Goal: Find specific page/section: Find specific page/section

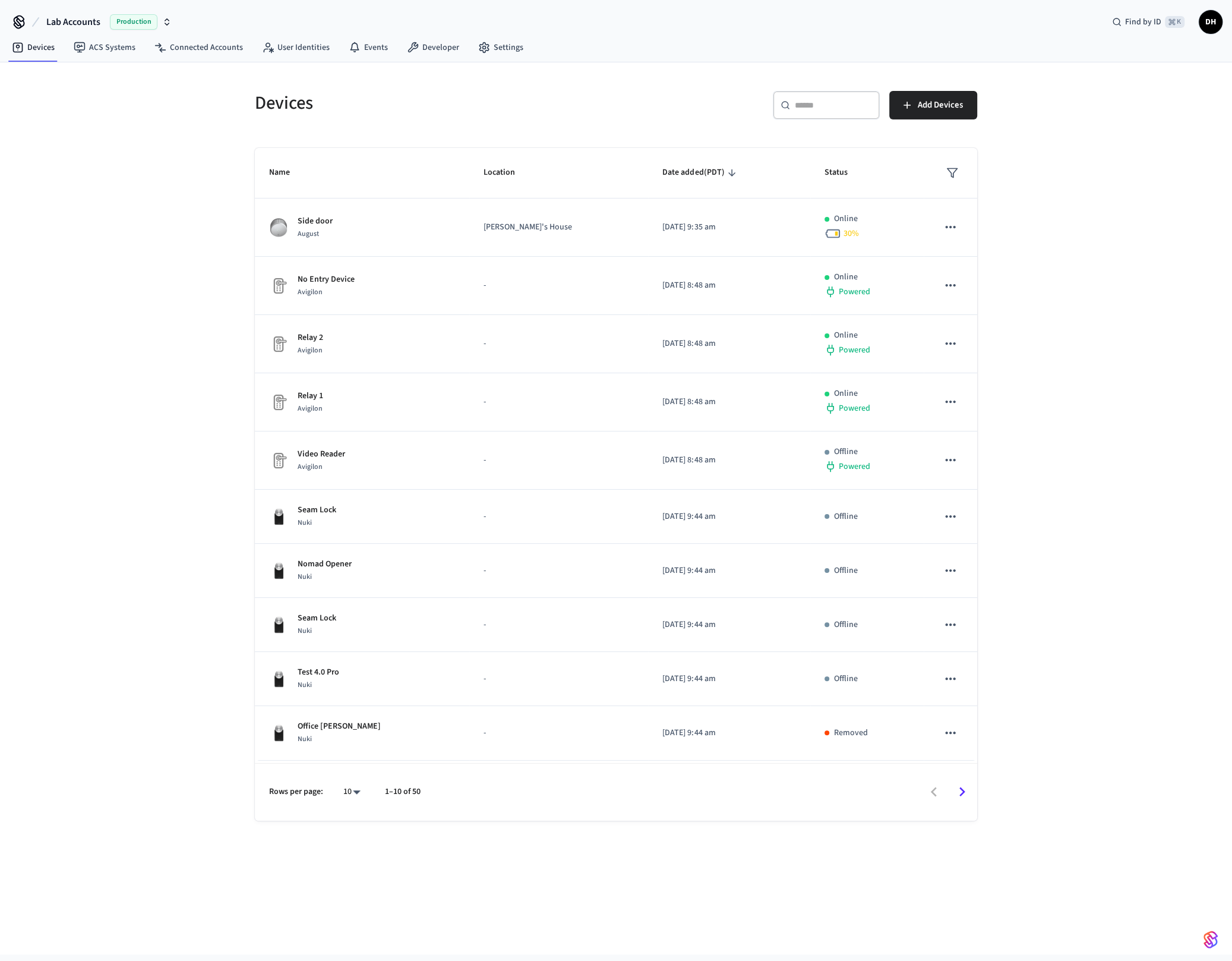
click at [83, 22] on span "Lab Accounts" at bounding box center [73, 22] width 54 height 14
type input "***"
click at [95, 75] on div "Gymdesk - Production Production" at bounding box center [96, 76] width 163 height 16
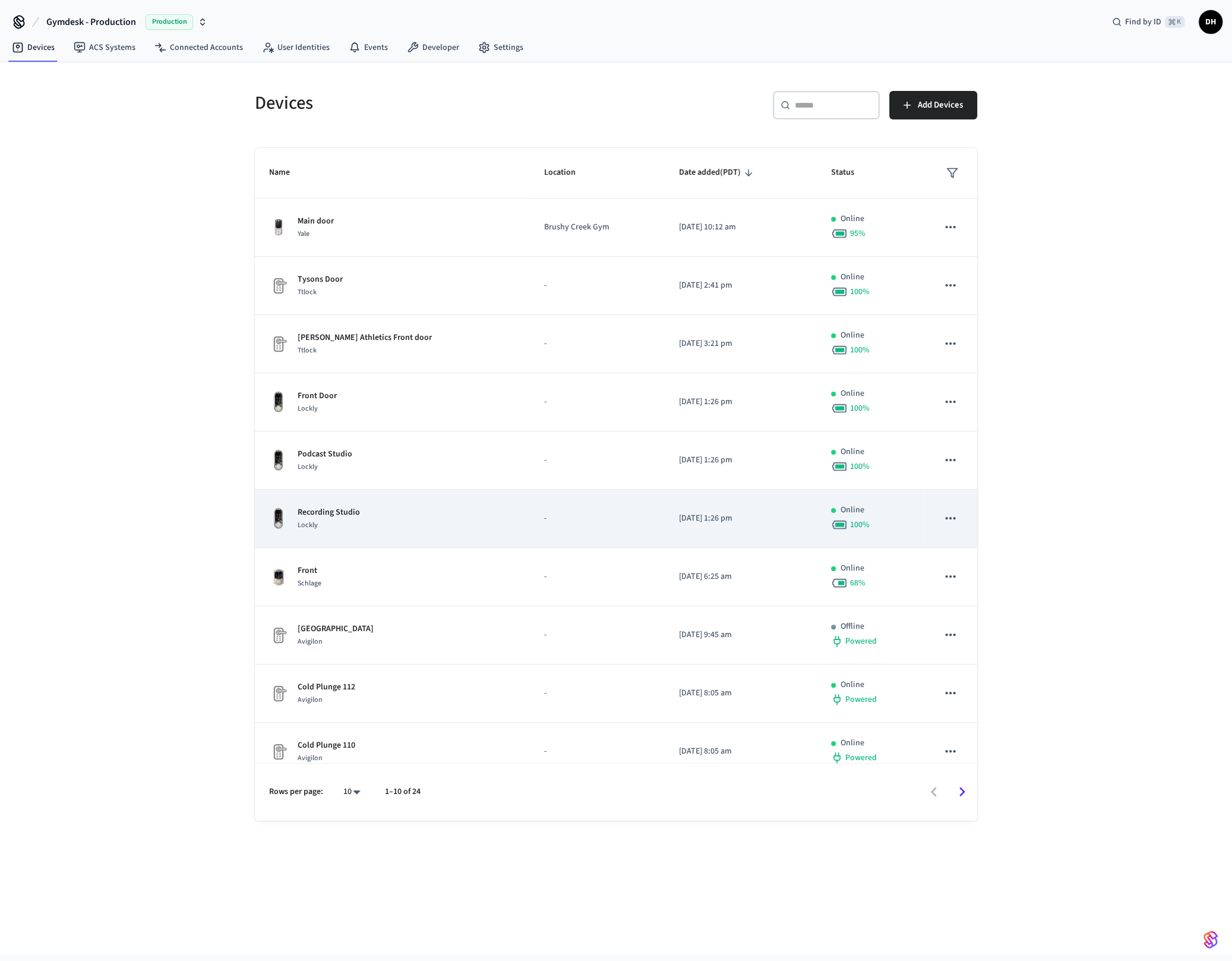
scroll to position [15, 0]
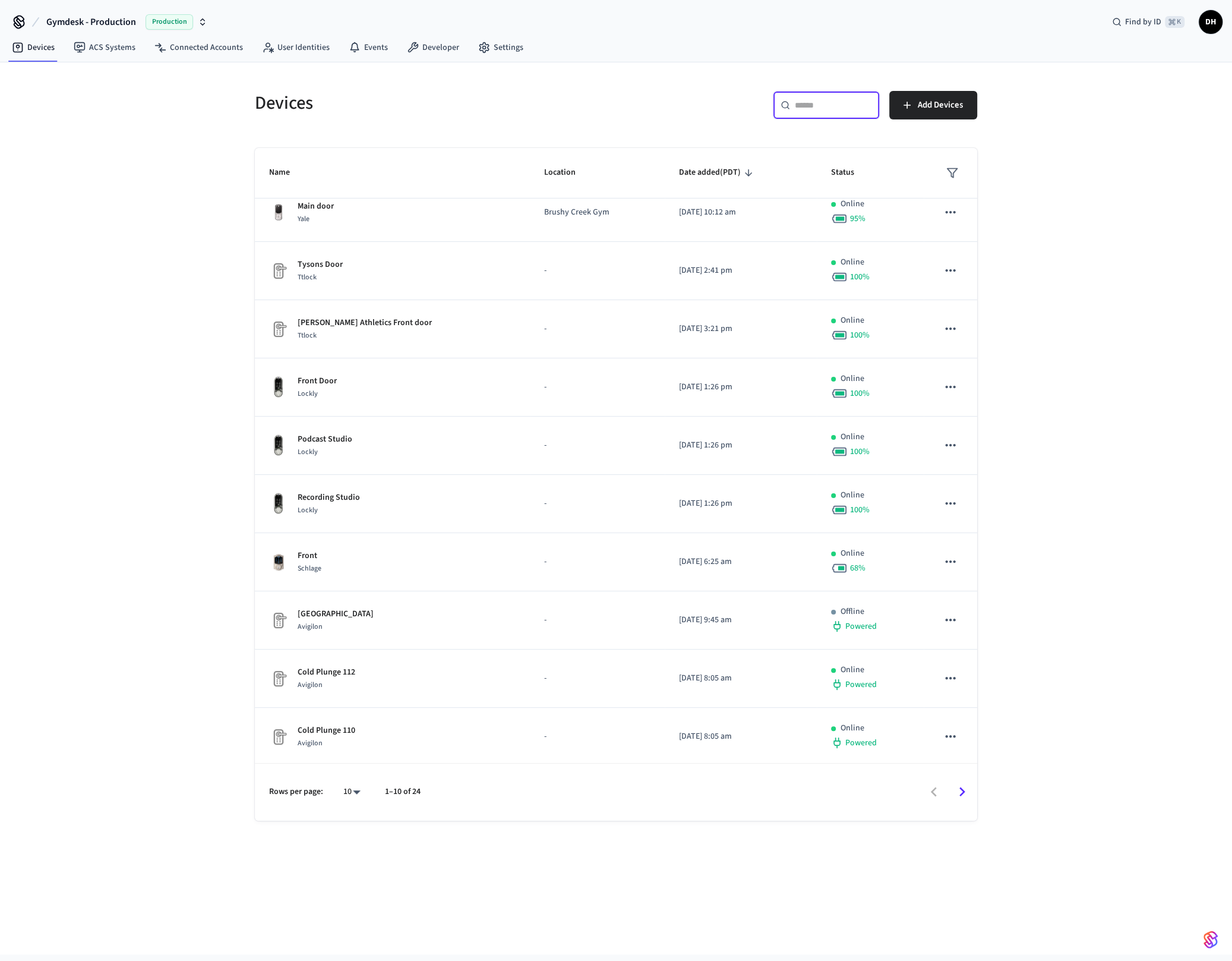
click at [813, 105] on input "text" at bounding box center [834, 105] width 78 height 12
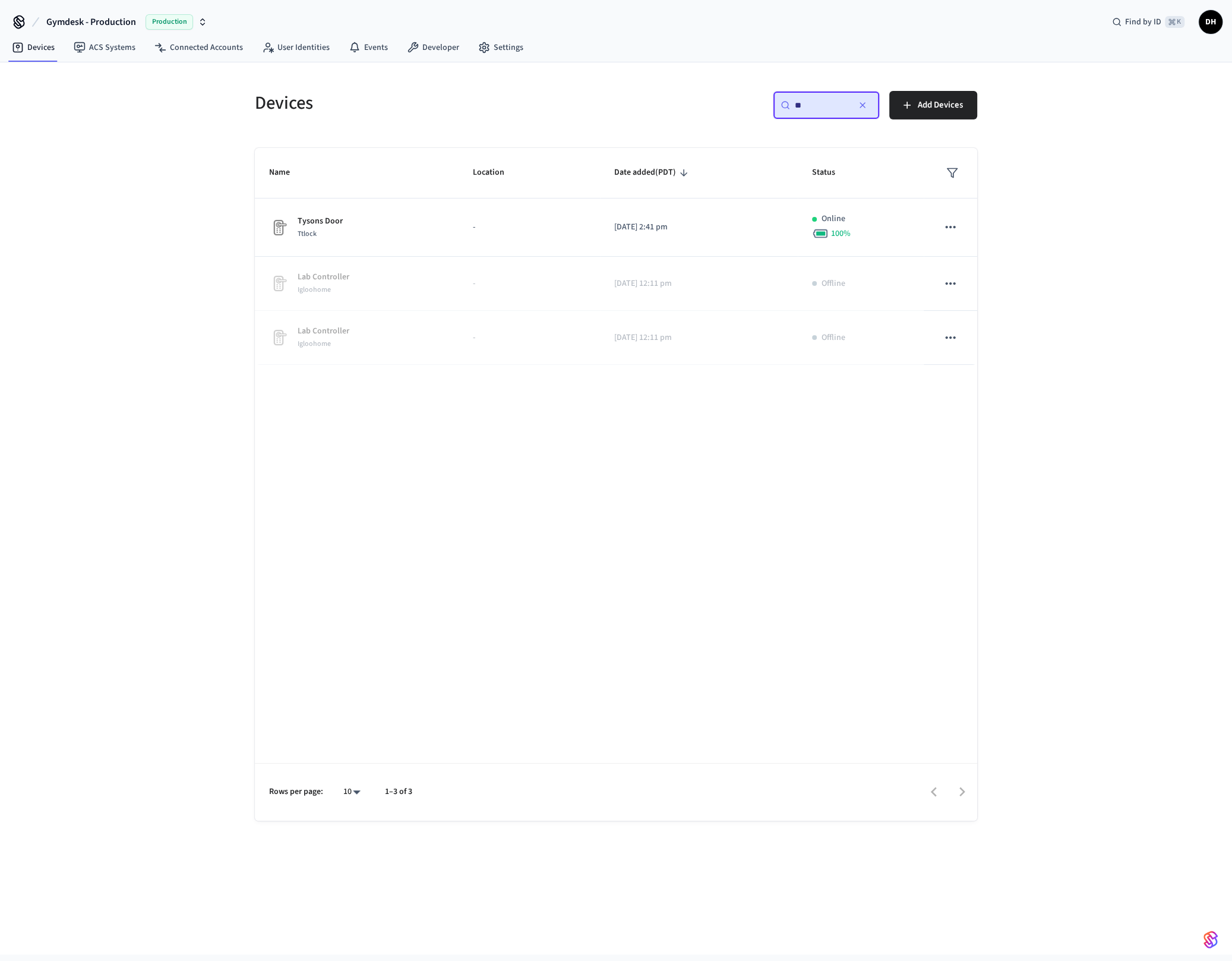
scroll to position [0, 0]
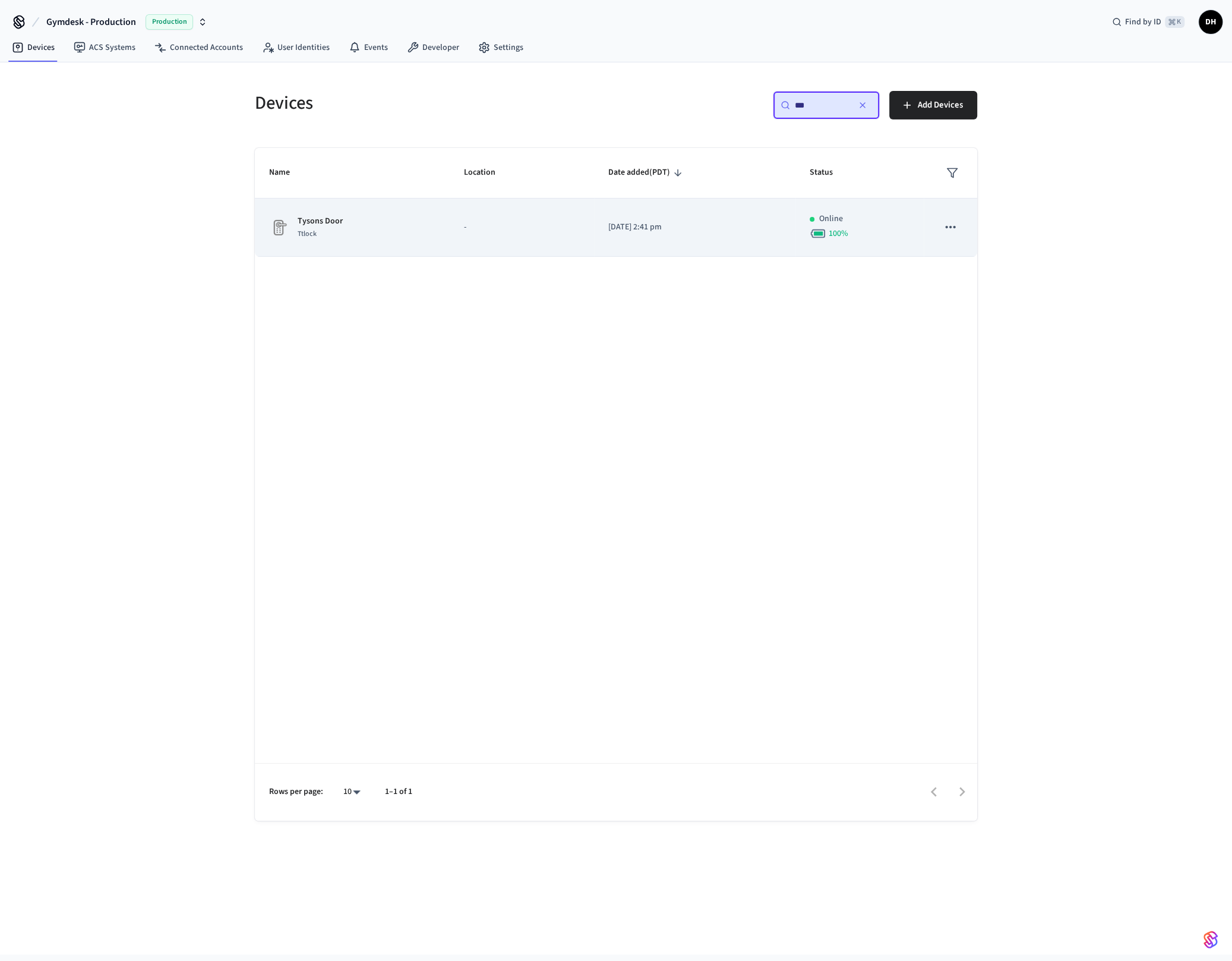
type input "***"
click at [320, 224] on p "Tysons Door" at bounding box center [320, 221] width 45 height 13
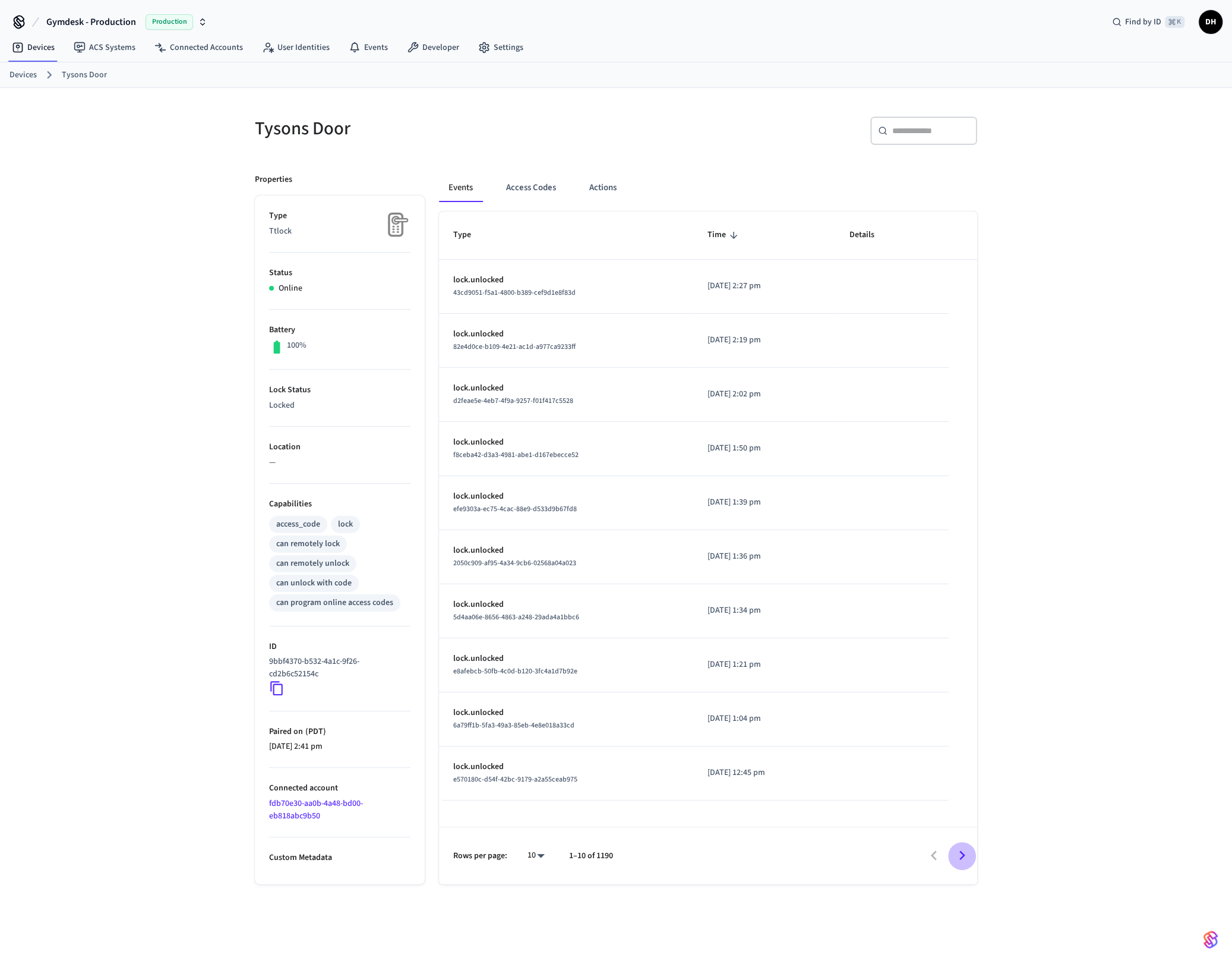
click at [962, 851] on icon "Go to next page" at bounding box center [962, 855] width 19 height 19
click at [1157, 367] on div "Tysons Door ​ ​ Properties Type Ttlock Status Online Battery 100% Lock Status L…" at bounding box center [616, 534] width 1232 height 892
click at [661, 143] on div "​ ​" at bounding box center [800, 135] width 354 height 38
click at [279, 688] on icon at bounding box center [277, 688] width 16 height 16
click at [1184, 183] on div "Tysons Door ​ ​ Properties Type Ttlock Status Online Battery 100% Lock Status L…" at bounding box center [616, 534] width 1232 height 892
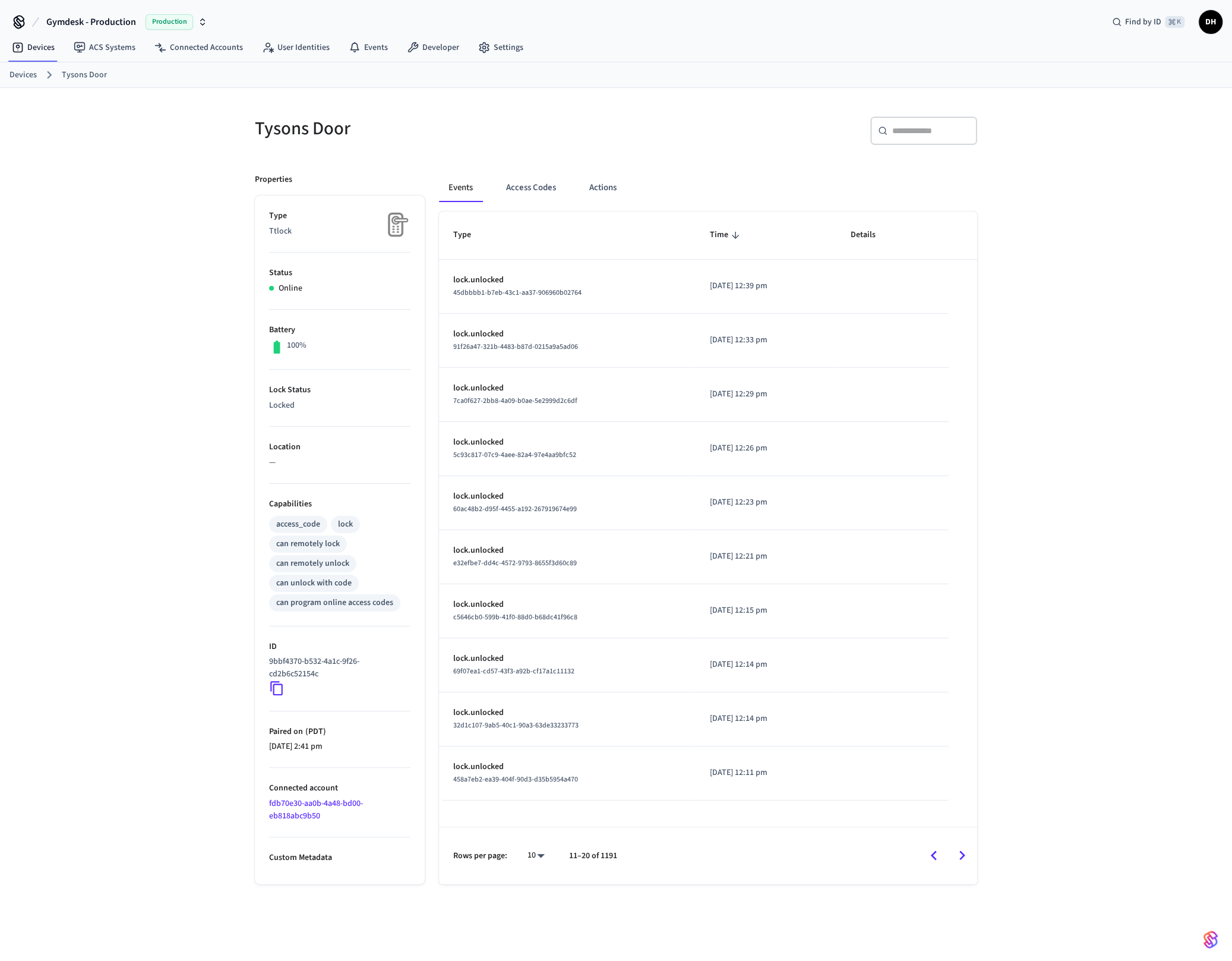
click at [1093, 139] on div "Tysons Door ​ ​ Properties Type Ttlock Status Online Battery 100% Lock Status L…" at bounding box center [616, 534] width 1232 height 892
click at [1163, 191] on div "Tysons Door ​ ​ Properties Type Ttlock Status Online Battery 100% Lock Status U…" at bounding box center [616, 534] width 1232 height 892
